Goal: Find specific page/section: Find specific page/section

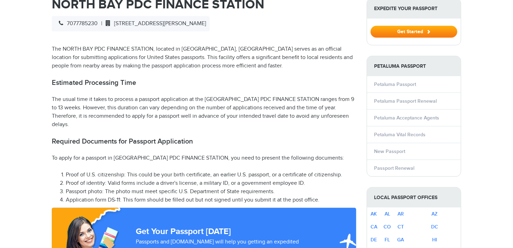
scroll to position [238, 0]
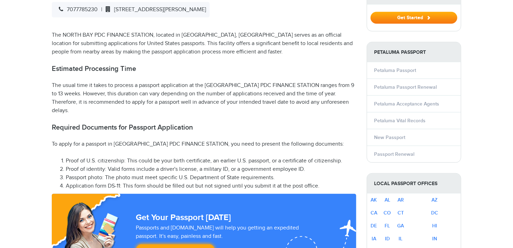
select select "**********"
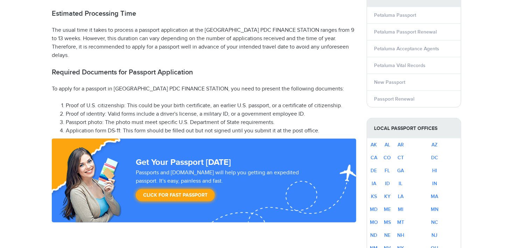
scroll to position [322, 0]
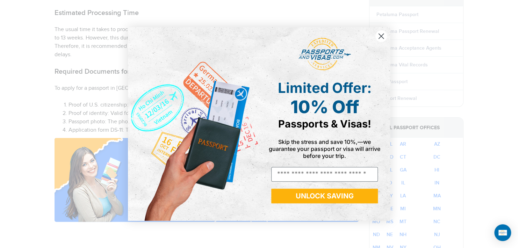
click at [378, 39] on circle "Close dialog" at bounding box center [382, 36] width 12 height 12
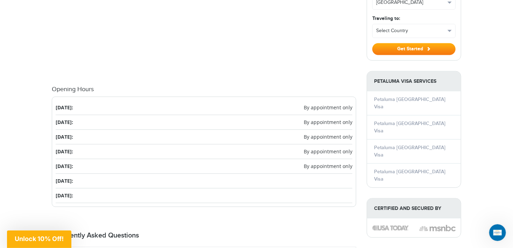
scroll to position [713, 0]
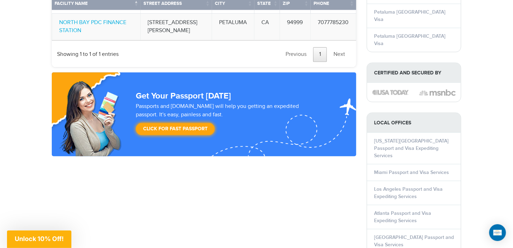
scroll to position [797, 0]
